Goal: Information Seeking & Learning: Learn about a topic

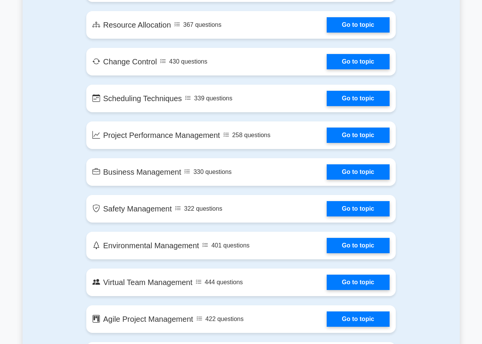
scroll to position [1227, 0]
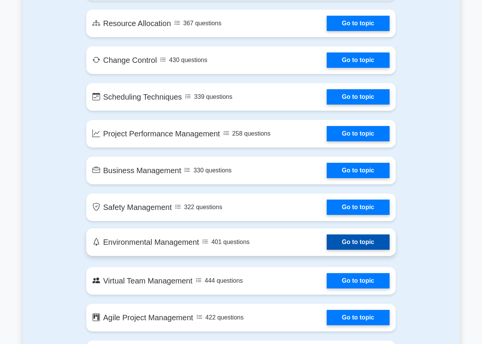
click at [357, 241] on link "Go to topic" at bounding box center [358, 242] width 63 height 15
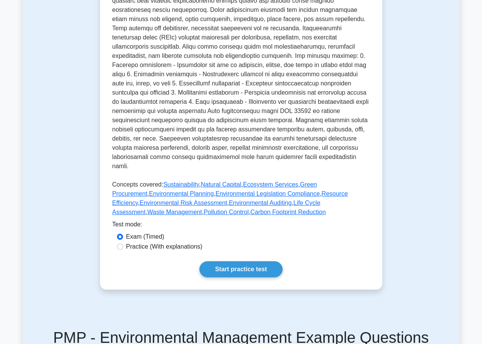
scroll to position [384, 0]
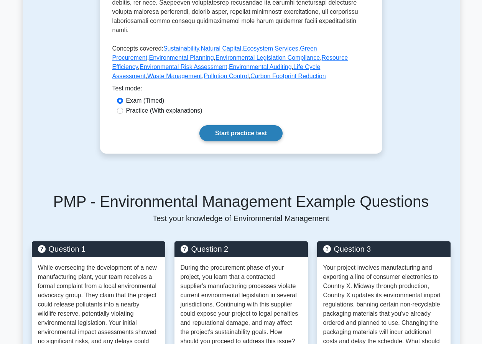
click at [262, 125] on link "Start practice test" at bounding box center [240, 133] width 83 height 16
